Goal: Task Accomplishment & Management: Use online tool/utility

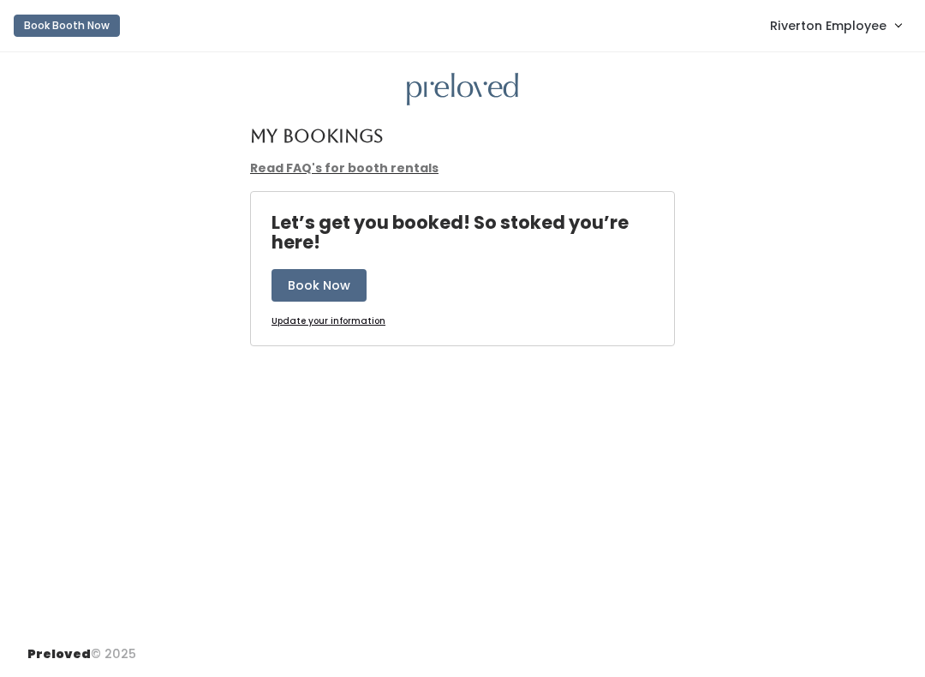
click at [857, 35] on span "Riverton Employee" at bounding box center [828, 25] width 116 height 19
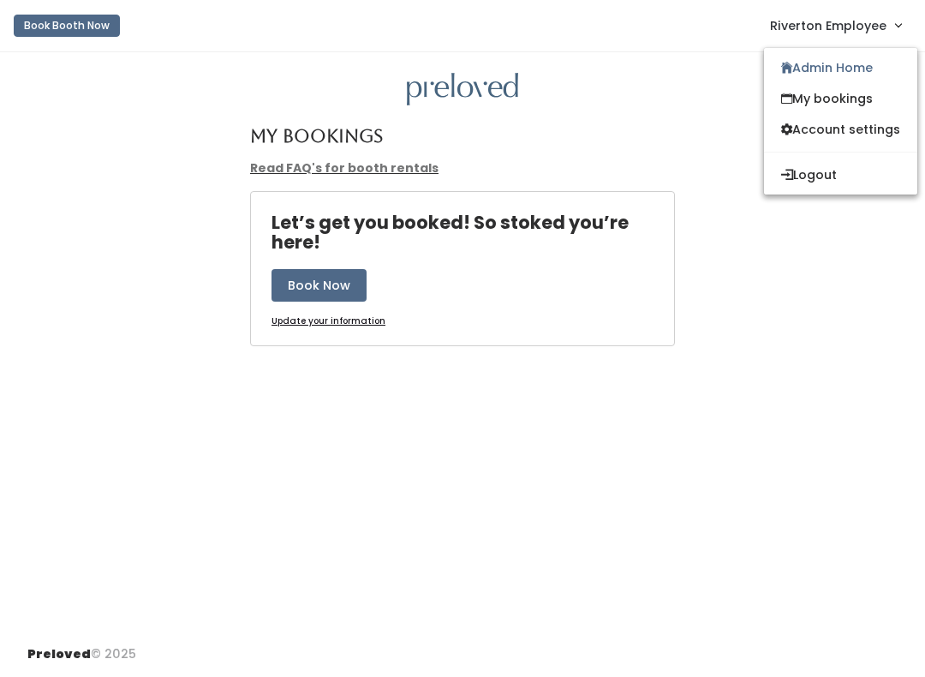
click at [832, 110] on link "My bookings" at bounding box center [840, 98] width 153 height 31
click at [846, 76] on link "Admin Home" at bounding box center [840, 67] width 153 height 31
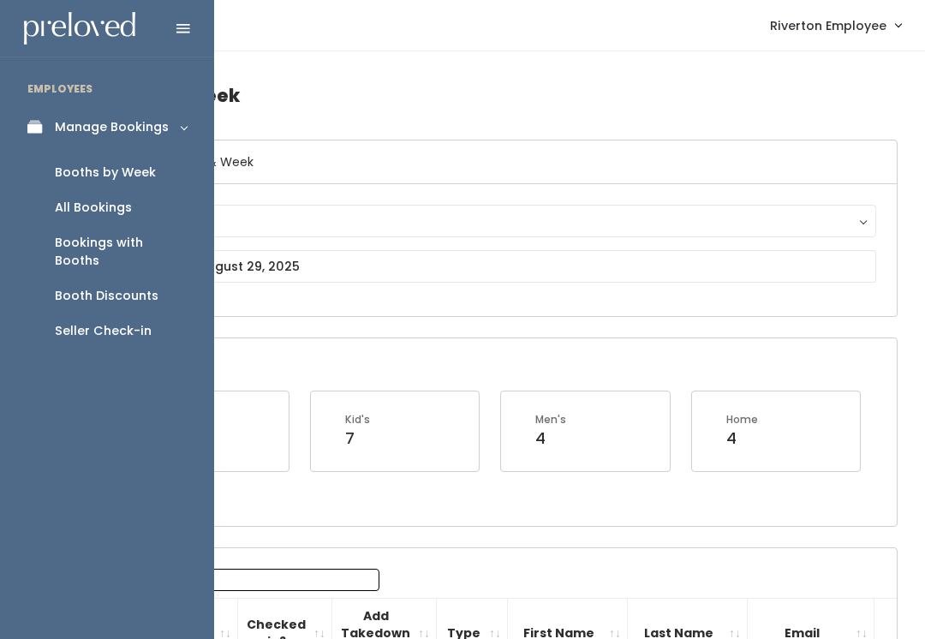
click at [147, 287] on div "Booth Discounts" at bounding box center [107, 296] width 104 height 18
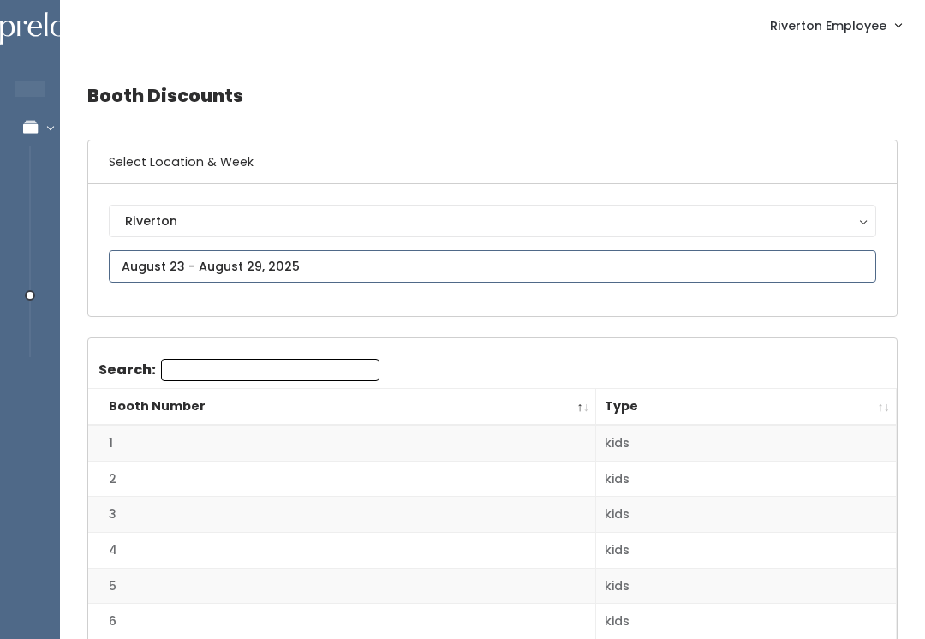
click at [174, 256] on input "text" at bounding box center [492, 266] width 767 height 33
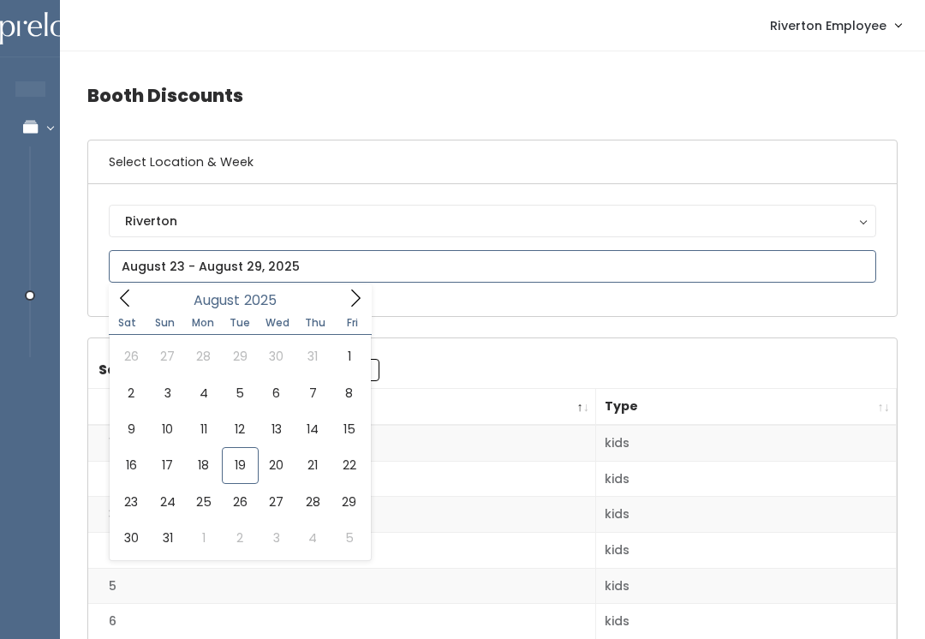
type input "August 16 to August 22"
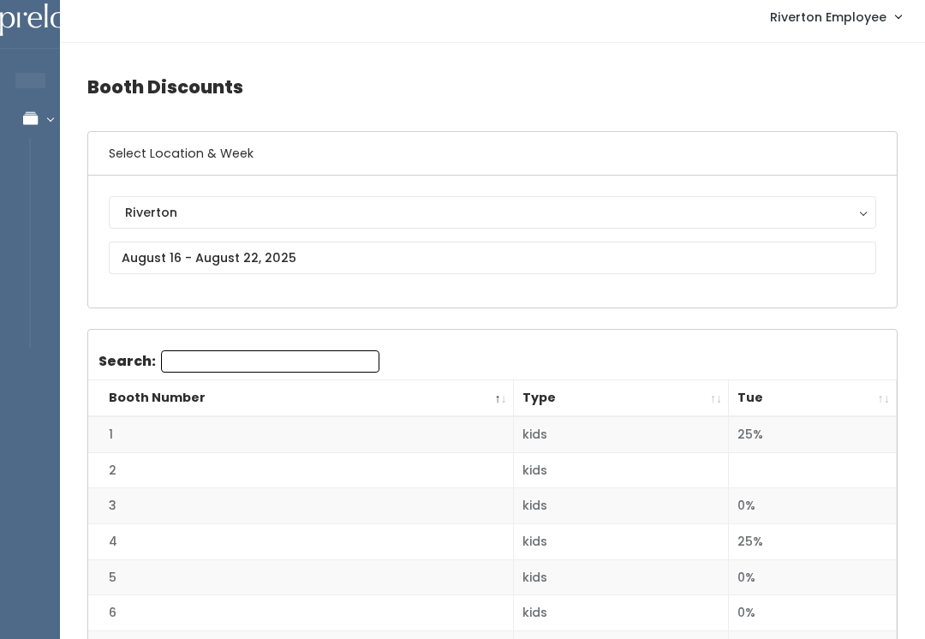
scroll to position [7, 0]
click at [790, 399] on th "Tue" at bounding box center [813, 400] width 168 height 37
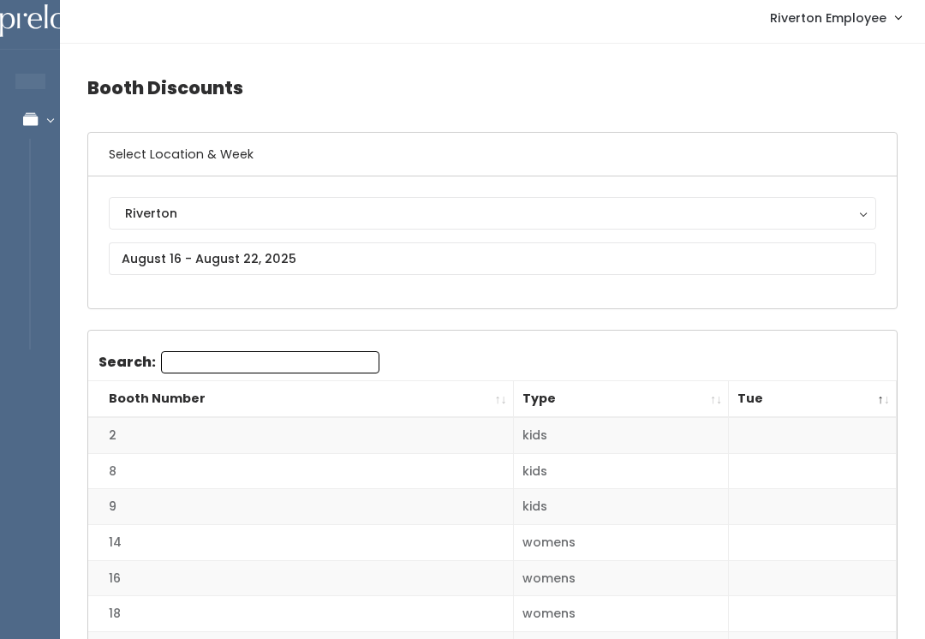
scroll to position [8, 0]
click at [785, 406] on th "Tue" at bounding box center [813, 399] width 168 height 37
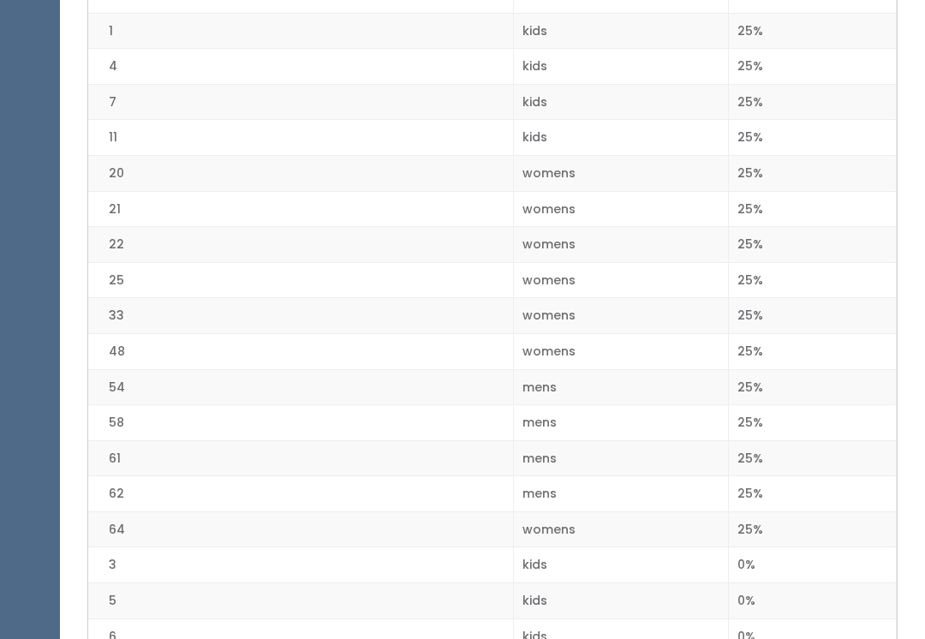
scroll to position [628, 0]
